Goal: Task Accomplishment & Management: Manage account settings

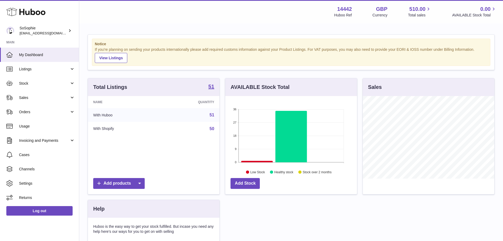
scroll to position [82, 132]
click at [38, 74] on link "Listings" at bounding box center [39, 69] width 79 height 14
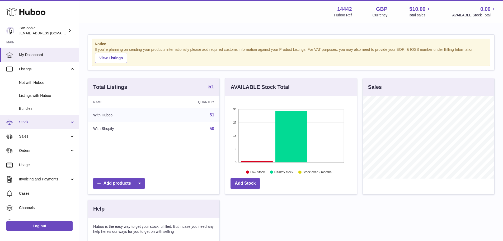
click at [34, 120] on span "Stock" at bounding box center [44, 121] width 50 height 5
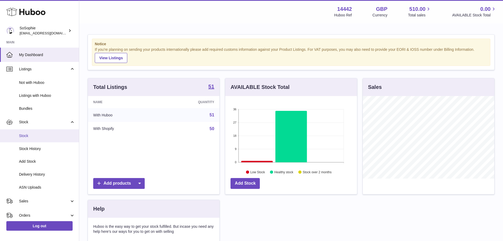
click at [33, 134] on span "Stock" at bounding box center [47, 135] width 56 height 5
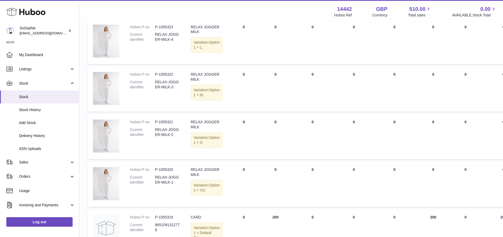
scroll to position [423, 0]
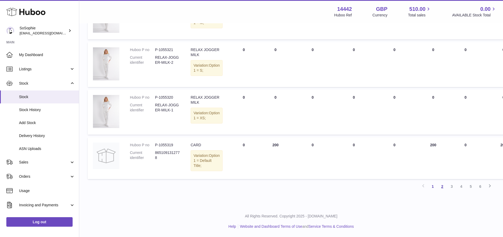
click at [441, 186] on link "2" at bounding box center [443, 186] width 10 height 10
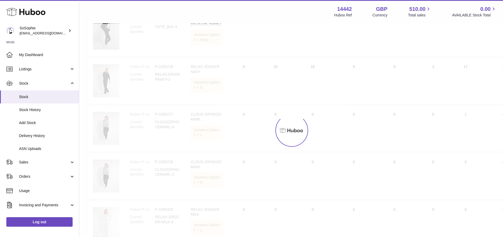
scroll to position [24, 0]
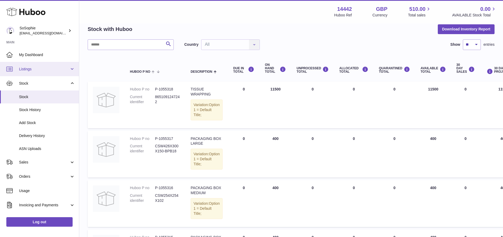
click at [34, 72] on link "Listings" at bounding box center [39, 69] width 79 height 14
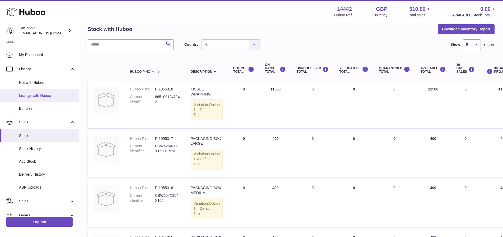
click at [44, 93] on span "Listings with Huboo" at bounding box center [47, 95] width 56 height 5
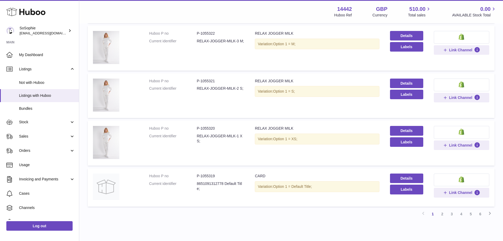
scroll to position [370, 0]
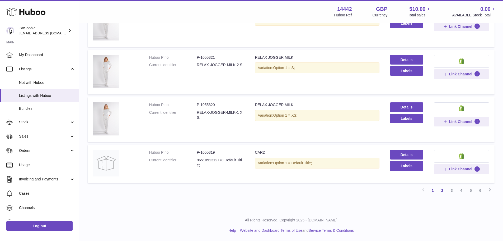
click at [442, 189] on link "2" at bounding box center [443, 190] width 10 height 10
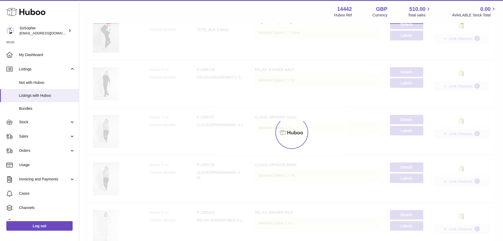
scroll to position [24, 0]
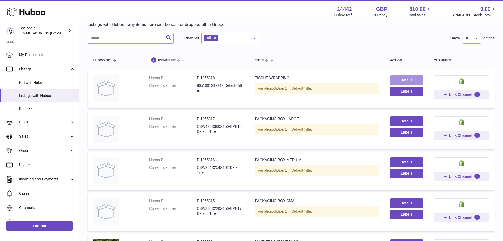
click at [401, 81] on link "Details" at bounding box center [406, 80] width 33 height 10
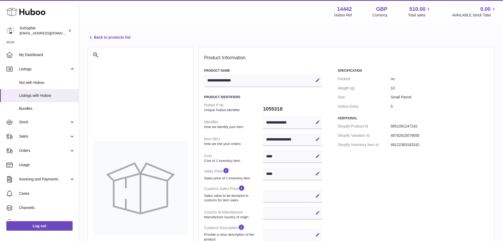
select select
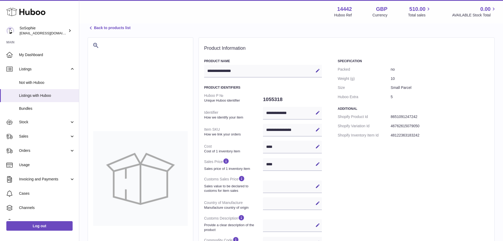
scroll to position [26, 0]
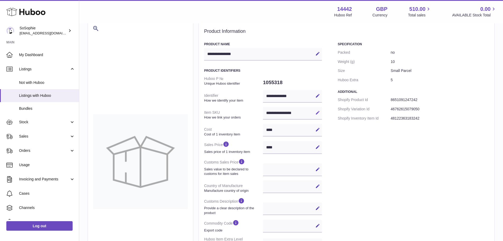
click at [319, 114] on icon at bounding box center [317, 112] width 5 height 5
drag, startPoint x: 304, startPoint y: 113, endPoint x: 263, endPoint y: 111, distance: 41.5
click at [263, 111] on dl "**********" at bounding box center [263, 173] width 118 height 199
click at [362, 147] on div "Specification Packed no Weight (g) 10 Size Small Parcel Huboo Extra 5 Additiona…" at bounding box center [413, 181] width 151 height 278
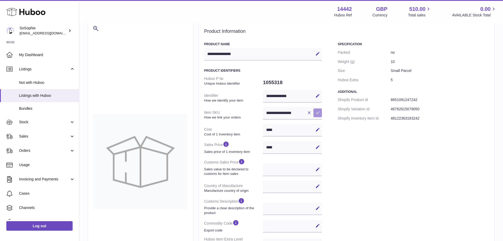
click at [318, 113] on icon at bounding box center [317, 112] width 5 height 5
drag, startPoint x: 284, startPoint y: 82, endPoint x: 260, endPoint y: 82, distance: 24.8
click at [260, 82] on dl "**********" at bounding box center [263, 173] width 118 height 199
copy dl "1055318"
click at [26, 166] on span "Usage" at bounding box center [47, 164] width 56 height 5
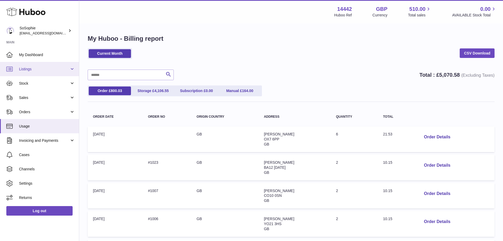
click at [47, 73] on link "Listings" at bounding box center [39, 69] width 79 height 14
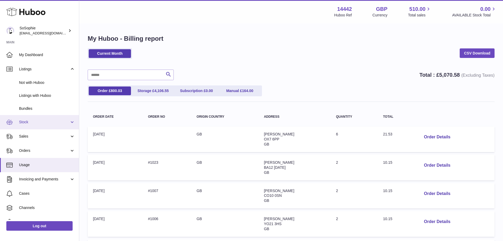
click at [35, 122] on span "Stock" at bounding box center [44, 121] width 50 height 5
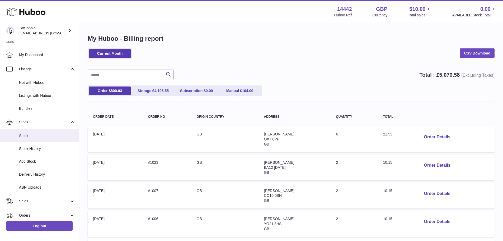
click at [36, 134] on span "Stock" at bounding box center [47, 135] width 56 height 5
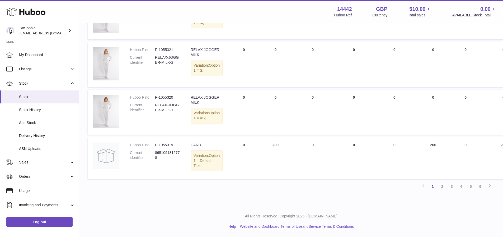
scroll to position [423, 0]
click at [441, 188] on link "2" at bounding box center [443, 186] width 10 height 10
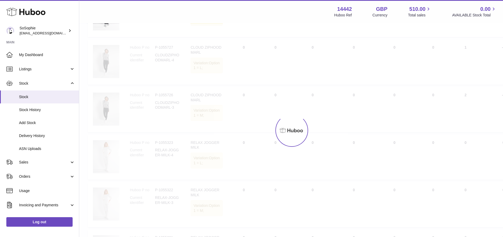
scroll to position [24, 0]
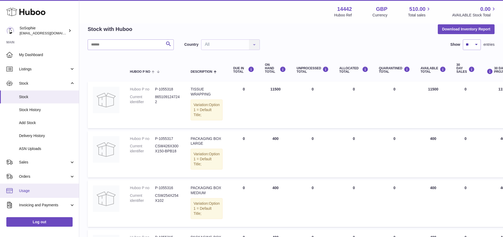
click at [27, 194] on link "Usage" at bounding box center [39, 190] width 79 height 14
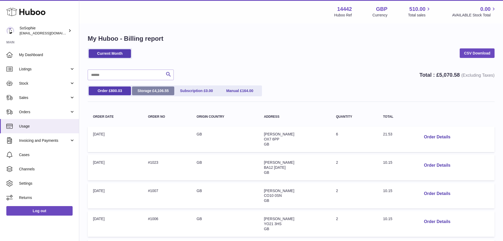
click at [158, 89] on span "4,106.55" at bounding box center [162, 90] width 15 height 4
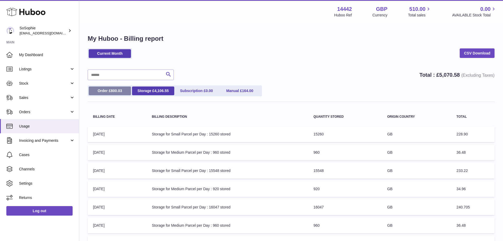
click at [118, 88] on link "Order £ 800.03" at bounding box center [110, 90] width 42 height 9
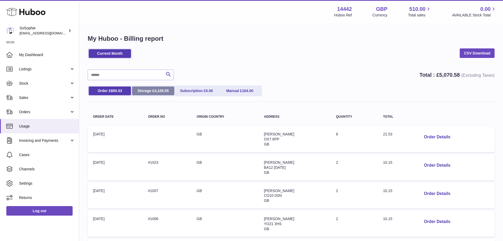
click at [147, 87] on link "Storage £ 4,106.55" at bounding box center [153, 90] width 42 height 9
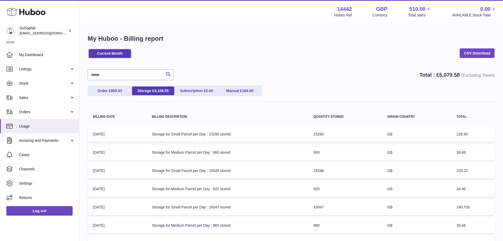
drag, startPoint x: 313, startPoint y: 134, endPoint x: 326, endPoint y: 133, distance: 12.7
click at [326, 133] on td "Quantity Stored: 15260" at bounding box center [345, 134] width 74 height 16
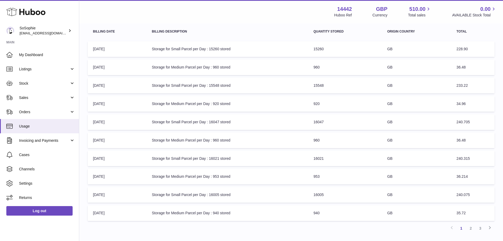
scroll to position [44, 0]
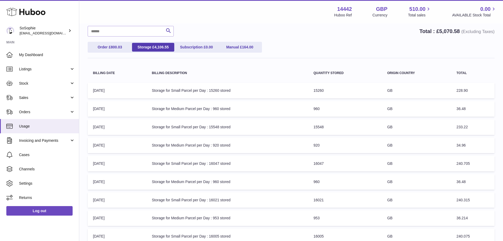
click at [270, 90] on td "Billing Description: Storage for Small Parcel per Day : 15260 stored" at bounding box center [228, 91] width 162 height 16
drag, startPoint x: 304, startPoint y: 90, endPoint x: 334, endPoint y: 87, distance: 30.3
click at [334, 87] on tr "Billing Date: 03-Sep-2025 Billing Description: Storage for Small Parcel per Day…" at bounding box center [291, 91] width 407 height 16
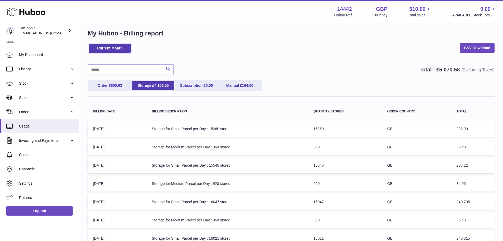
scroll to position [0, 0]
